Goal: Navigation & Orientation: Go to known website

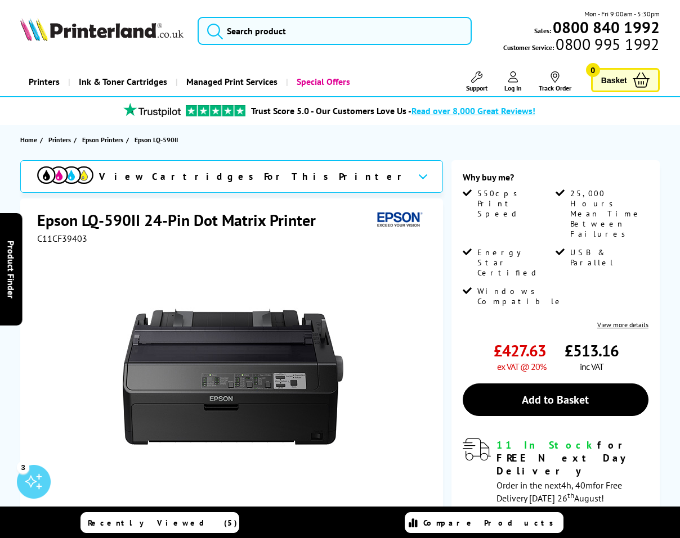
click at [110, 28] on img at bounding box center [101, 29] width 163 height 23
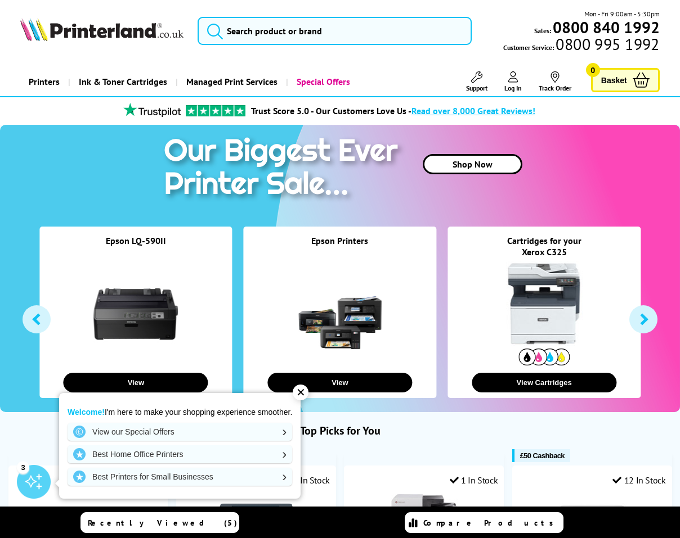
click at [299, 388] on div "✕" at bounding box center [301, 393] width 16 height 16
